Goal: Check status: Check status

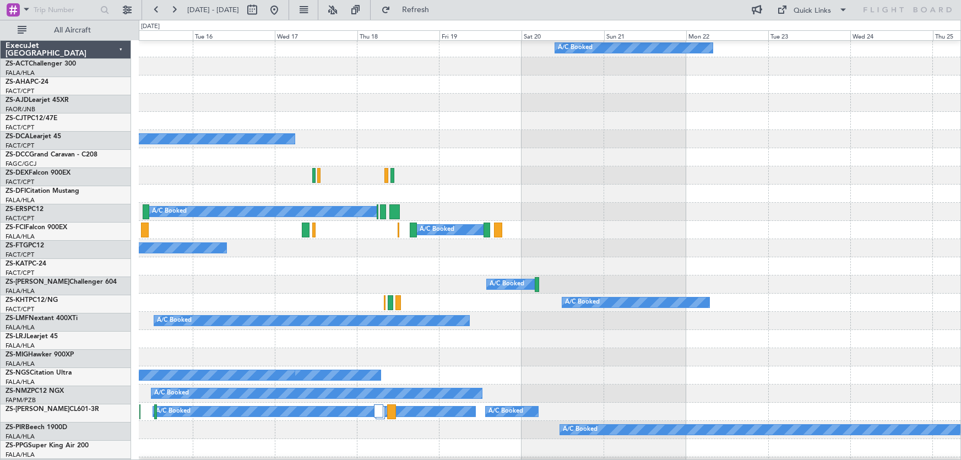
click at [241, 229] on div "A/C Booked" at bounding box center [550, 230] width 822 height 18
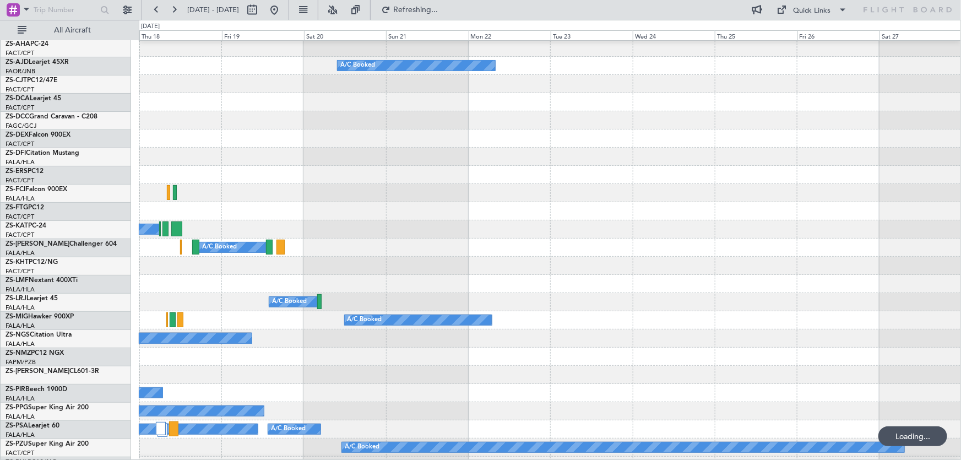
scroll to position [20, 0]
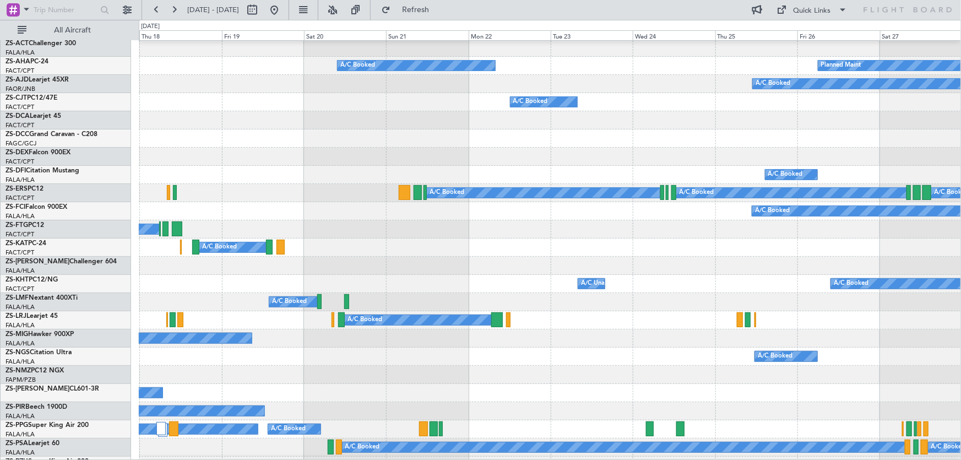
click at [185, 257] on div "A/C Booked" at bounding box center [550, 247] width 822 height 18
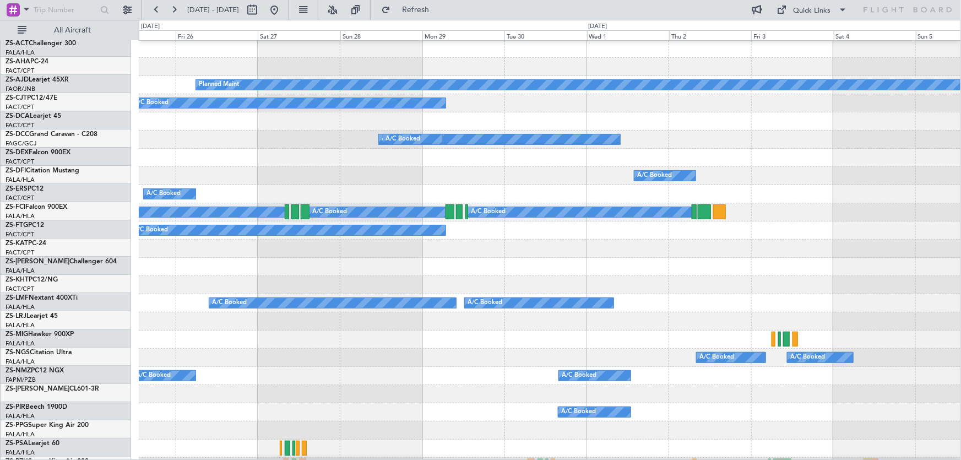
scroll to position [1, 0]
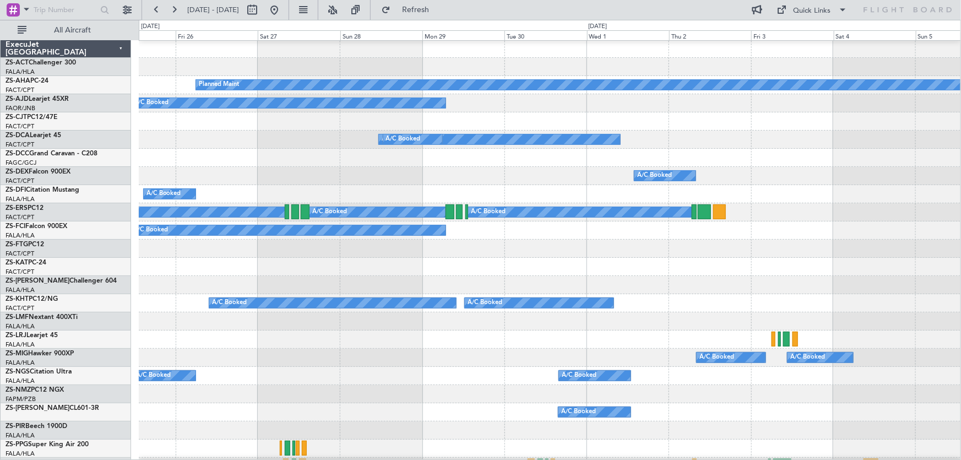
click at [220, 276] on div at bounding box center [550, 285] width 822 height 18
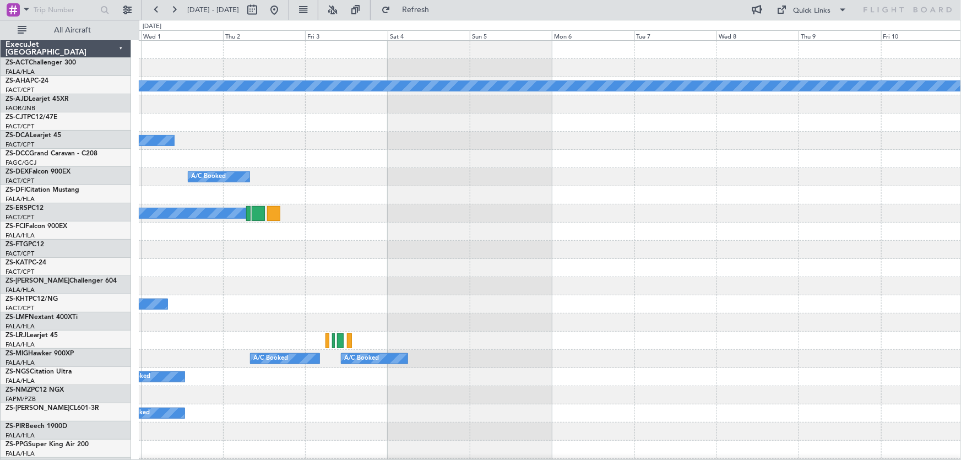
scroll to position [0, 0]
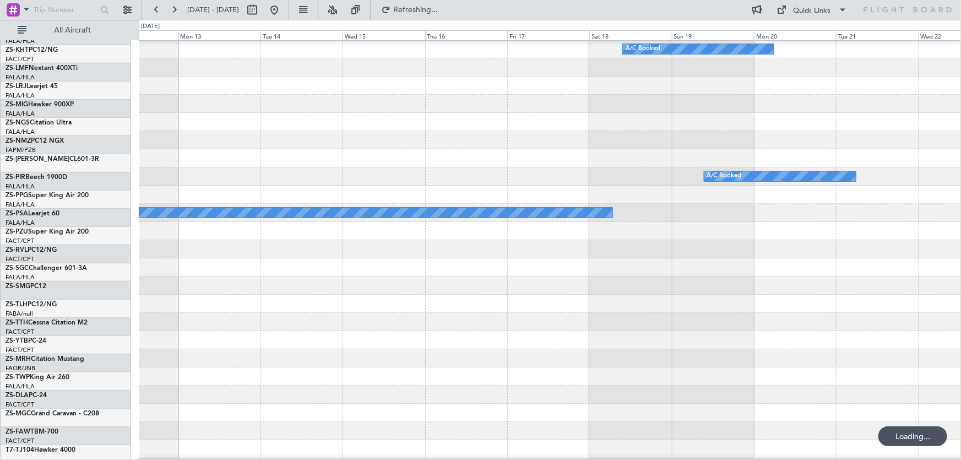
scroll to position [400, 0]
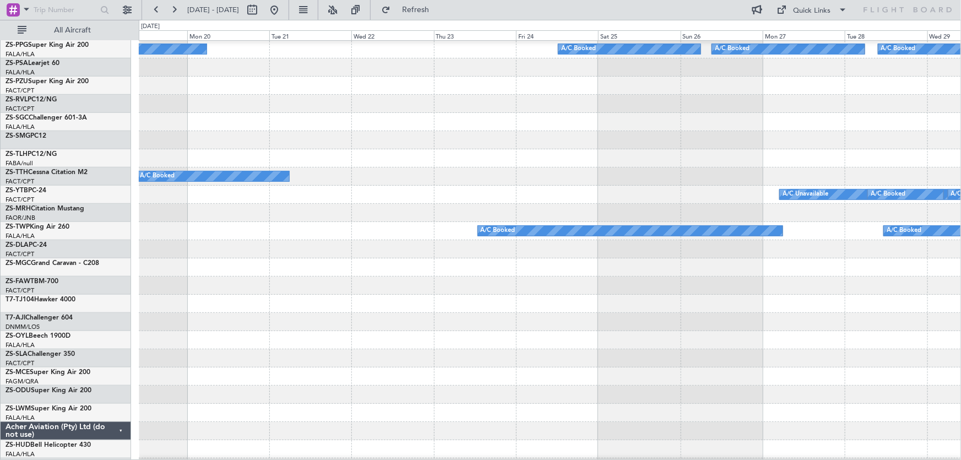
click at [151, 284] on div at bounding box center [550, 285] width 822 height 18
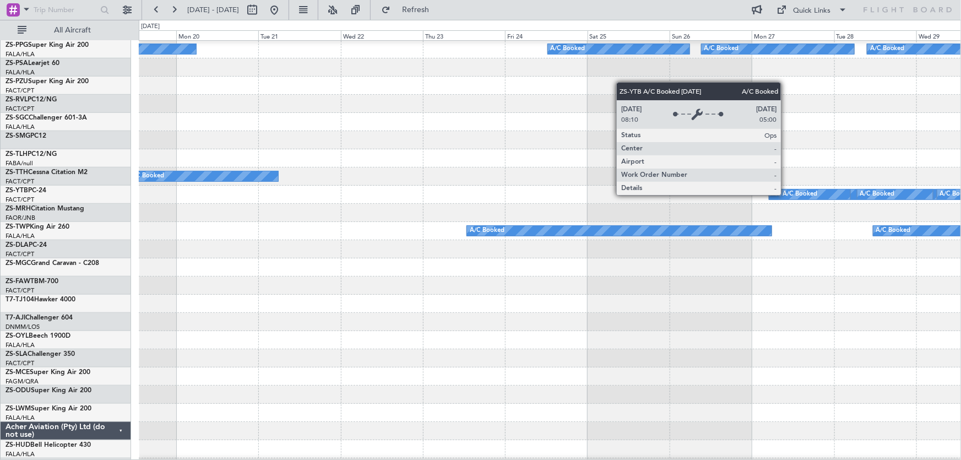
click at [786, 194] on div "A/C Booked" at bounding box center [800, 194] width 35 height 17
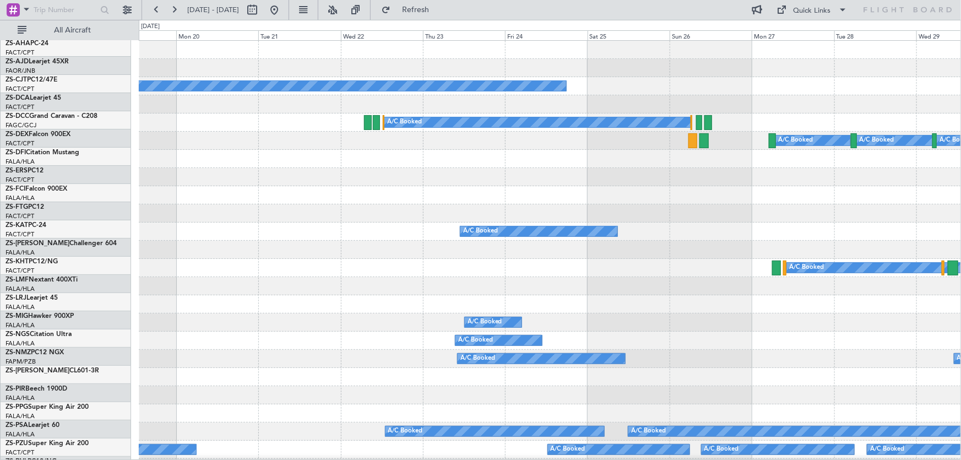
scroll to position [0, 0]
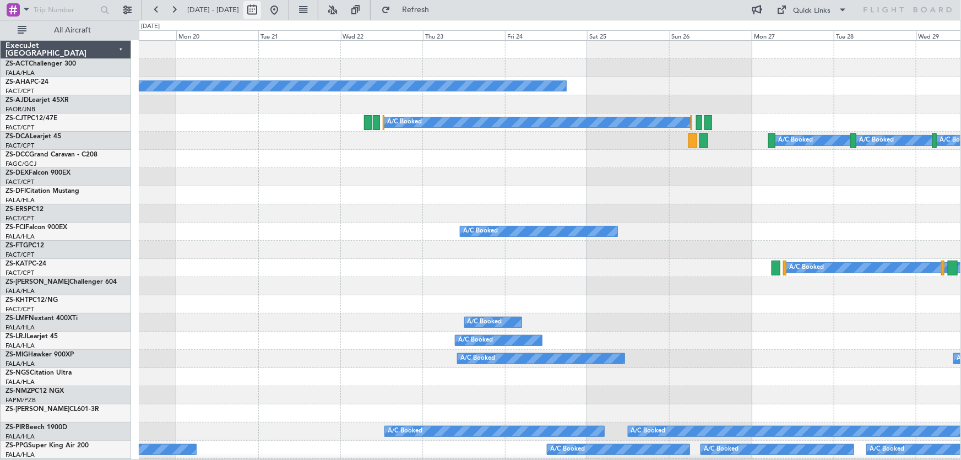
click at [261, 7] on button at bounding box center [252, 10] width 18 height 18
select select "10"
select select "2025"
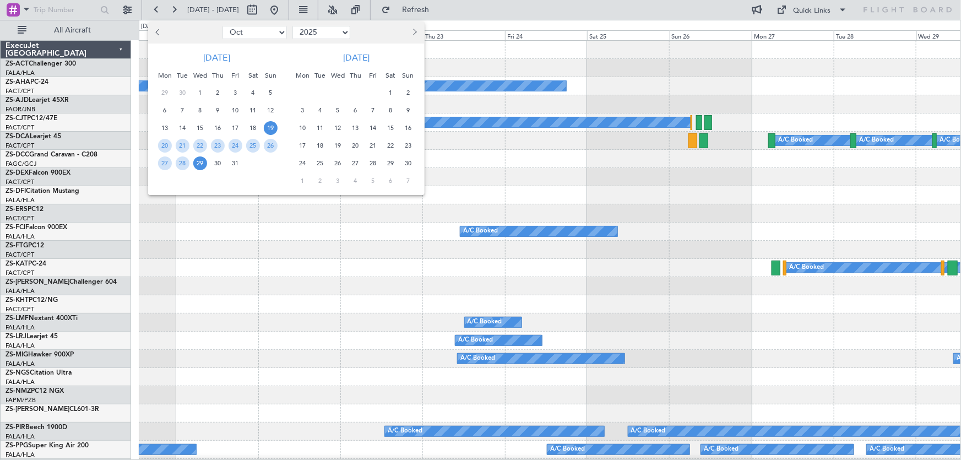
click at [391, 108] on span "8" at bounding box center [391, 111] width 14 height 14
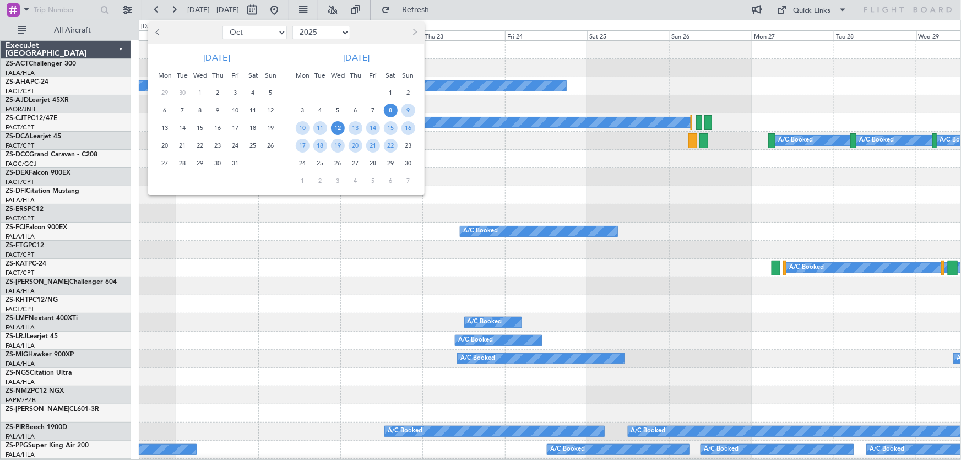
click at [338, 128] on span "12" at bounding box center [338, 128] width 14 height 14
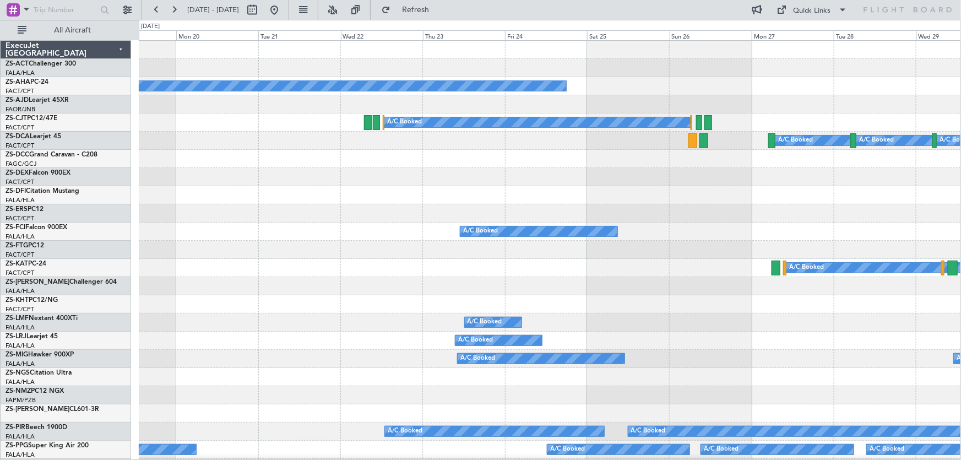
select select "11"
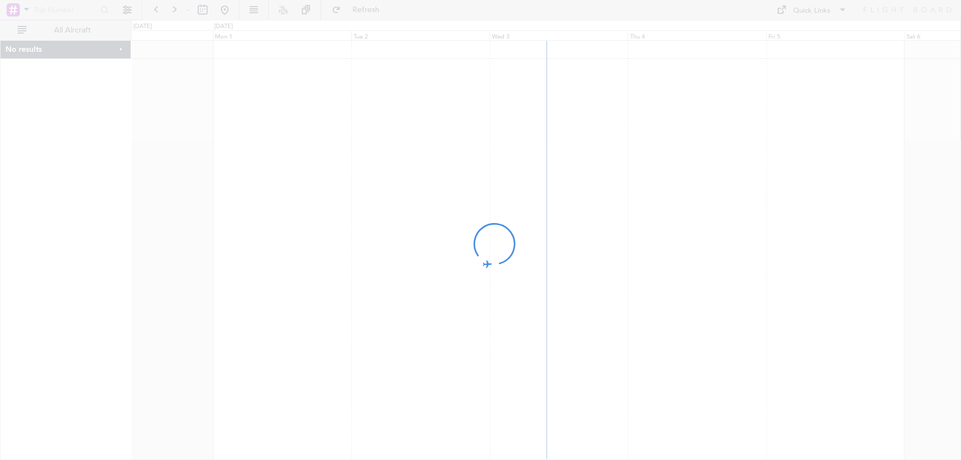
drag, startPoint x: 771, startPoint y: 174, endPoint x: 332, endPoint y: 197, distance: 439.6
click at [332, 196] on div at bounding box center [480, 230] width 961 height 460
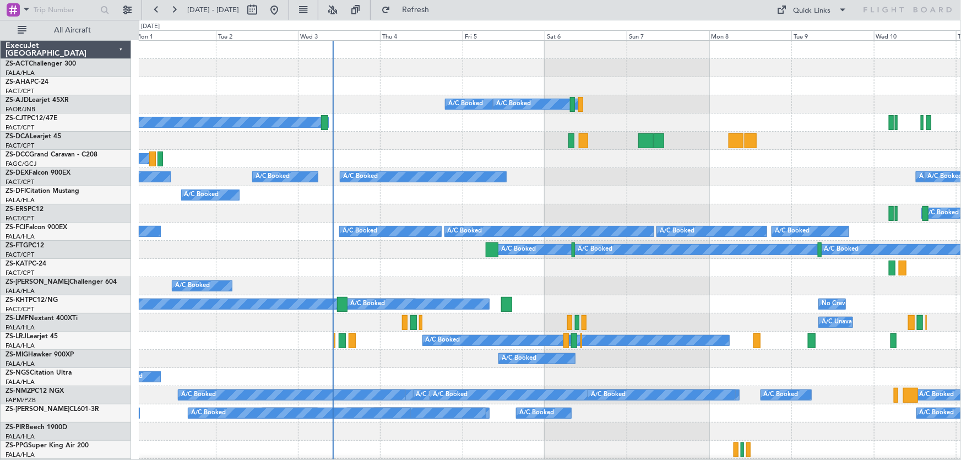
click at [713, 430] on div at bounding box center [550, 431] width 822 height 18
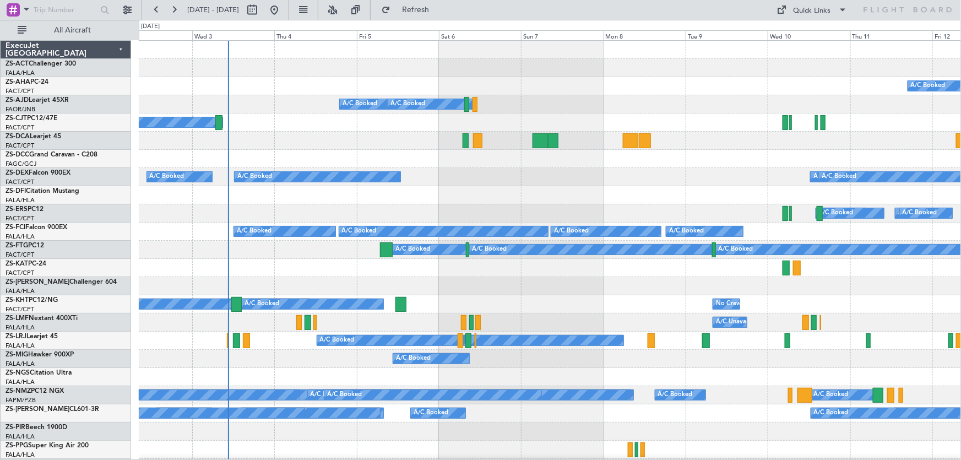
click at [587, 302] on div "A/C Unavailable No Crew A/C Booked" at bounding box center [550, 304] width 822 height 18
